Goal: Use online tool/utility: Use online tool/utility

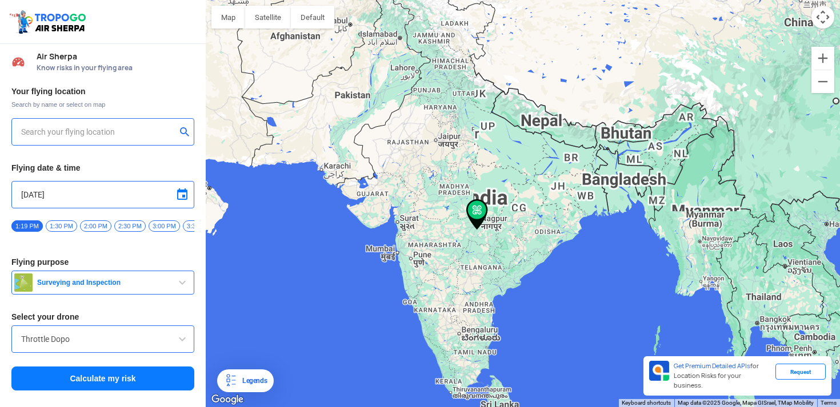
type input "144, Khattalwada, Wadgaon, Maharashtra 272176, India"
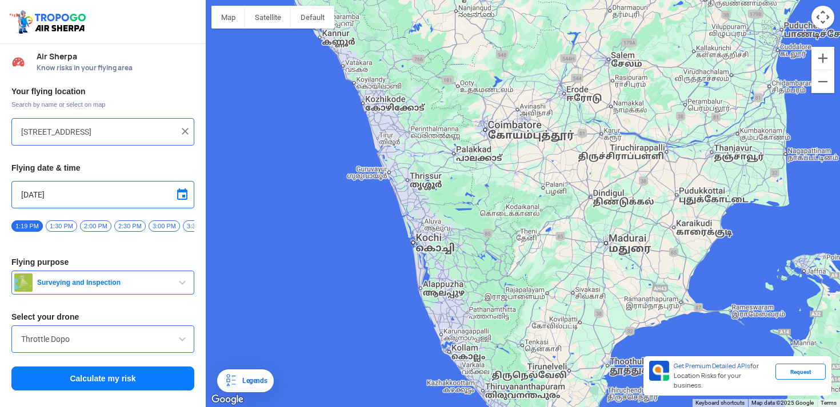
drag, startPoint x: 444, startPoint y: 351, endPoint x: 614, endPoint y: 95, distance: 307.4
click at [614, 95] on div at bounding box center [523, 203] width 634 height 407
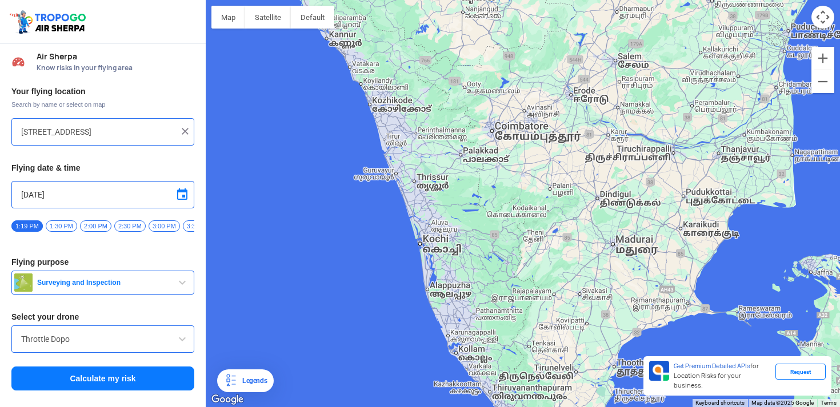
click at [126, 287] on span "Surveying and Inspection" at bounding box center [104, 282] width 143 height 9
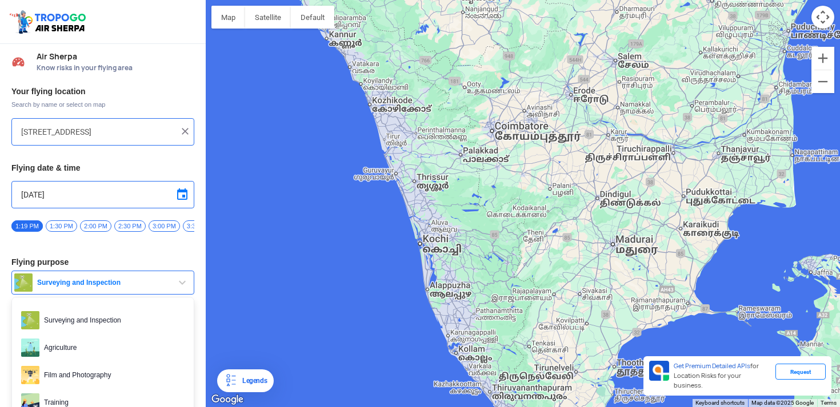
click at [126, 287] on span "Surveying and Inspection" at bounding box center [104, 282] width 143 height 9
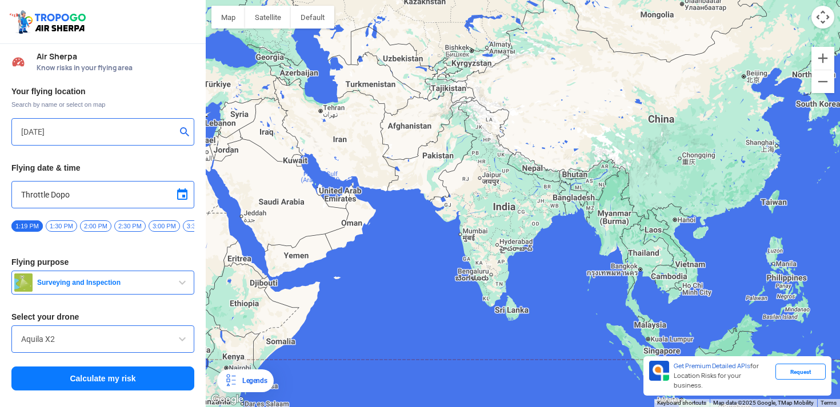
click at [77, 199] on input "Throttle Dopo" at bounding box center [102, 195] width 163 height 14
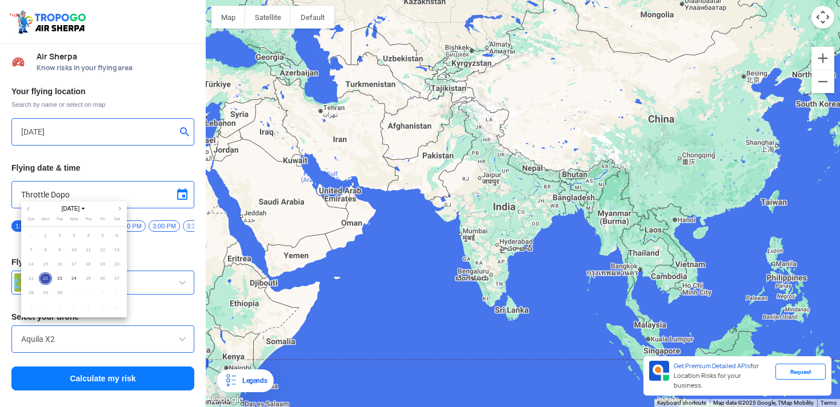
click at [77, 199] on div at bounding box center [420, 203] width 840 height 407
